Goal: Transaction & Acquisition: Purchase product/service

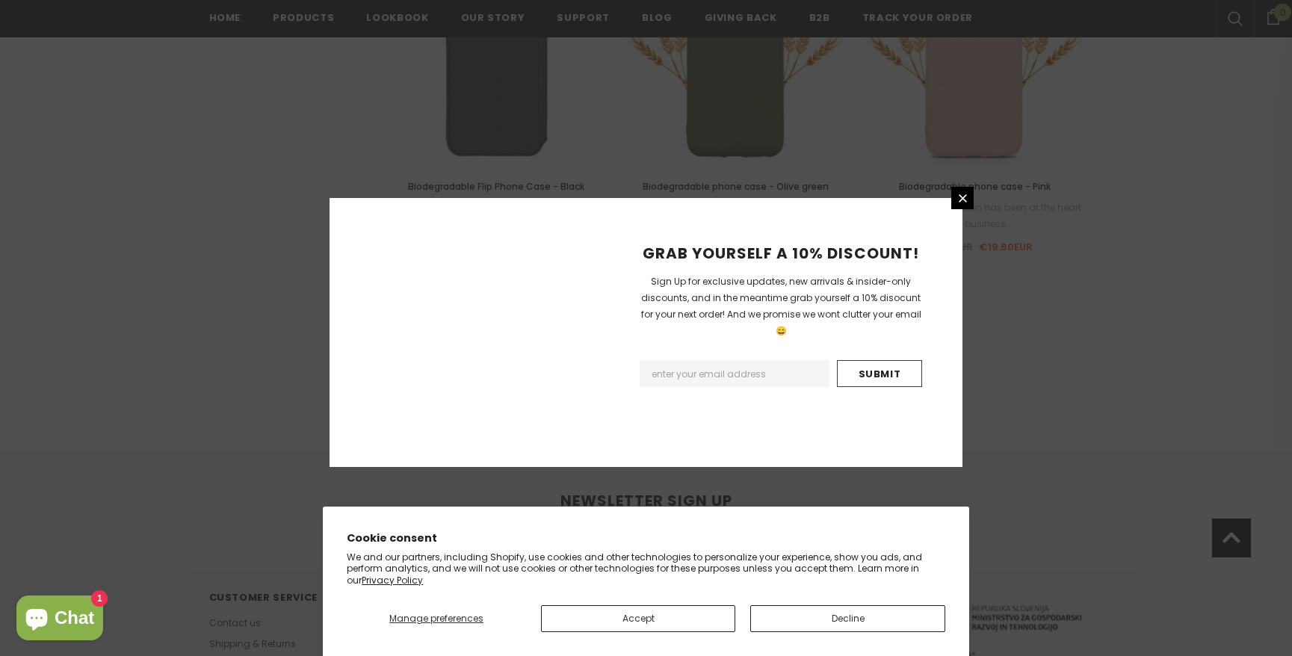
scroll to position [1706, 0]
